Goal: Ask a question

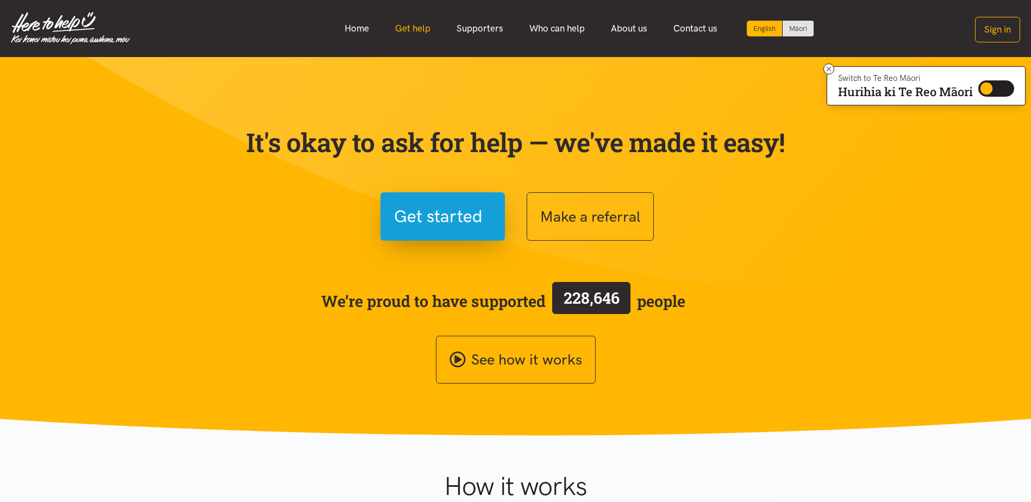
click at [412, 26] on link "Get help" at bounding box center [412, 28] width 61 height 23
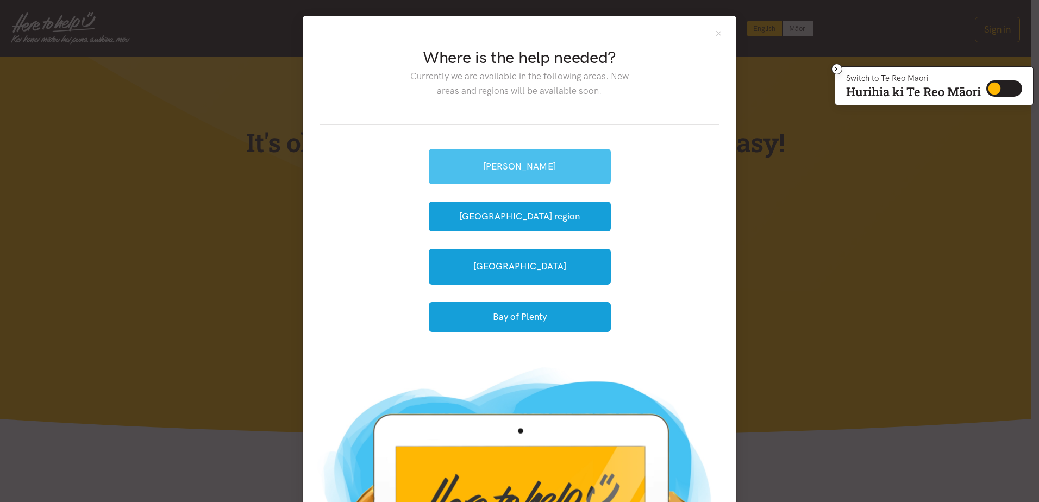
click at [535, 160] on link "[PERSON_NAME]" at bounding box center [520, 166] width 182 height 35
